Goal: Communication & Community: Connect with others

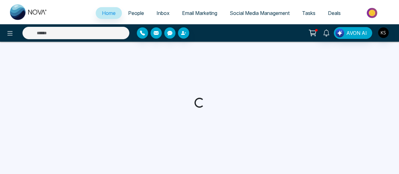
select select "*"
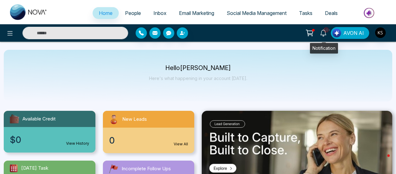
click at [325, 34] on icon at bounding box center [323, 33] width 7 height 7
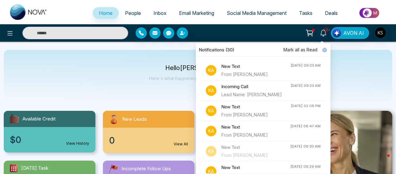
click at [254, 113] on div "From [PERSON_NAME]" at bounding box center [256, 115] width 69 height 7
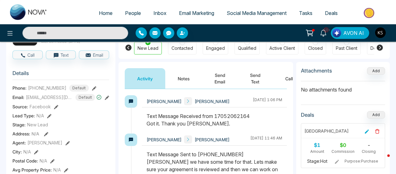
click at [259, 84] on button "Send Text" at bounding box center [255, 78] width 35 height 21
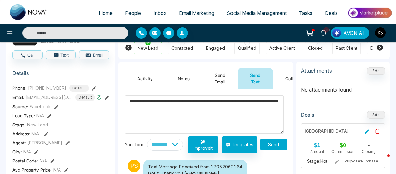
type textarea "**********"
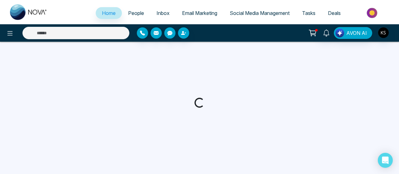
select select "*"
